Goal: Find specific page/section: Find specific page/section

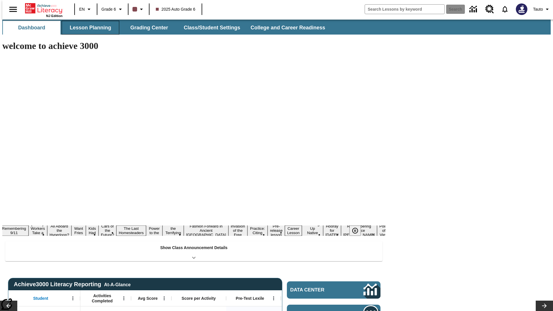
click at [88, 28] on button "Lesson Planning" at bounding box center [91, 28] width 58 height 14
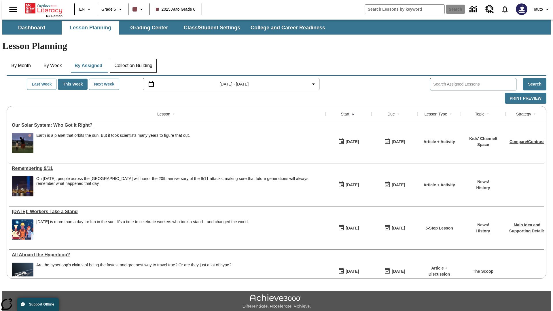
click at [133, 59] on button "Collection Building" at bounding box center [133, 66] width 47 height 14
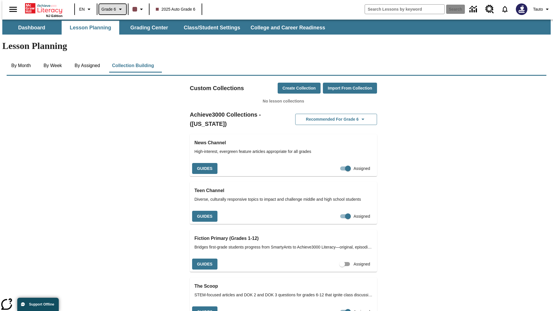
click at [111, 9] on span "Grade 6" at bounding box center [108, 9] width 15 height 6
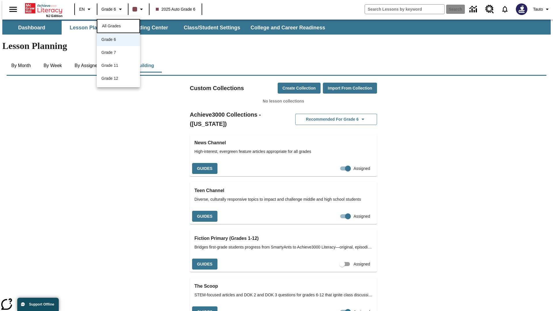
click at [118, 25] on span "All Grades" at bounding box center [111, 26] width 19 height 5
